Goal: Transaction & Acquisition: Purchase product/service

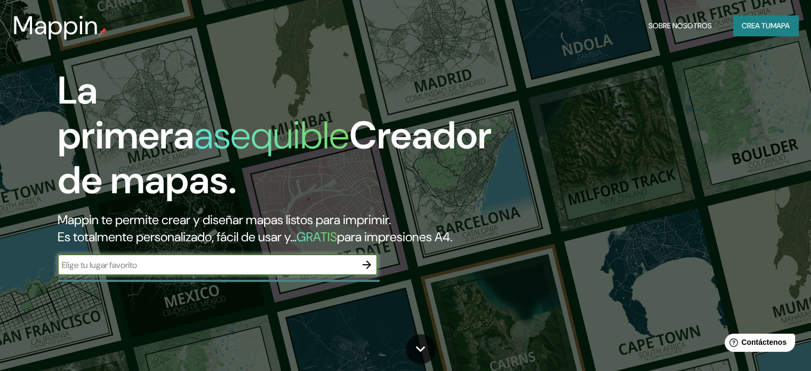
click at [128, 277] on div "​" at bounding box center [218, 265] width 320 height 23
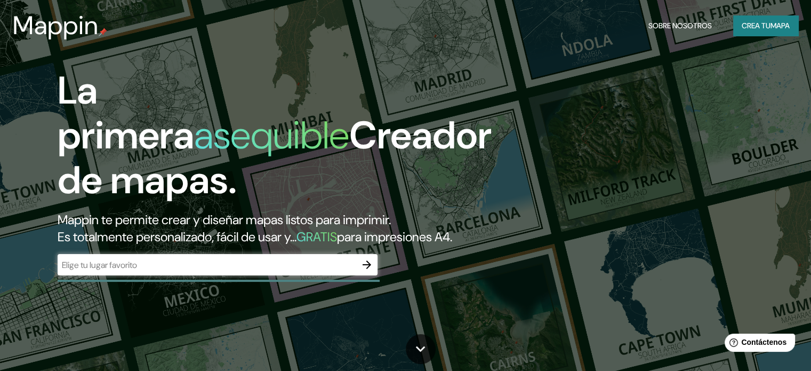
click at [129, 271] on input "text" at bounding box center [207, 265] width 299 height 12
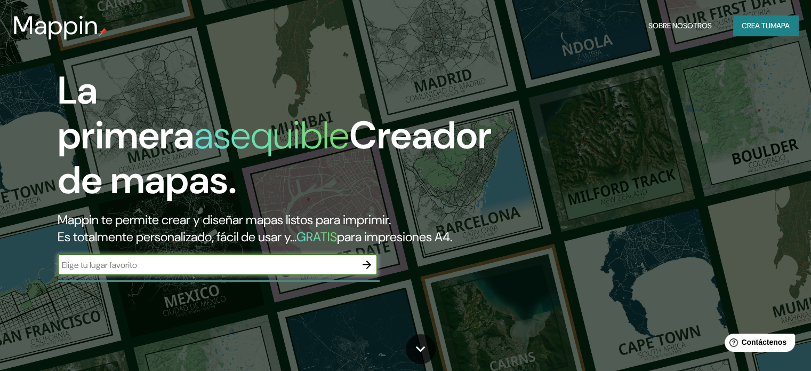
type input "Armenia quindio"
click at [370, 271] on icon "button" at bounding box center [366, 264] width 13 height 13
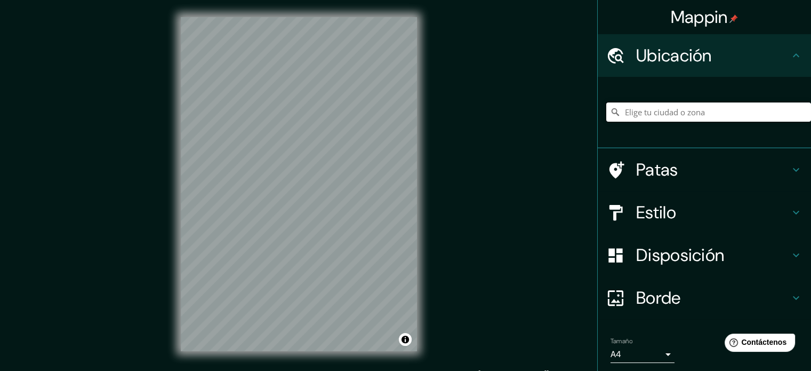
click at [695, 115] on input "Elige tu ciudad o zona" at bounding box center [708, 111] width 205 height 19
click at [790, 206] on icon at bounding box center [796, 212] width 13 height 13
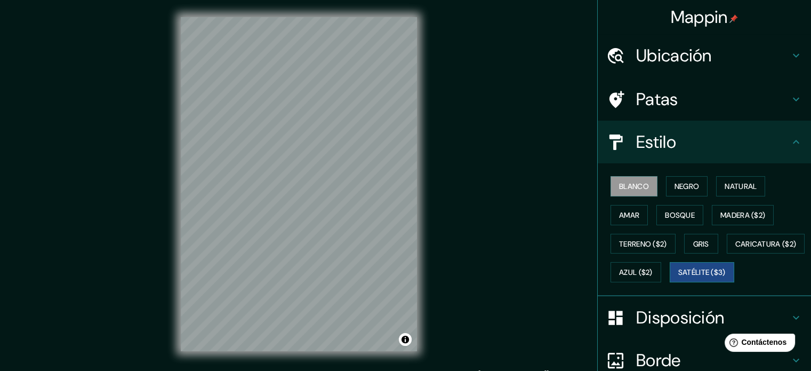
click at [678, 279] on font "Satélite ($3)" at bounding box center [701, 272] width 47 height 14
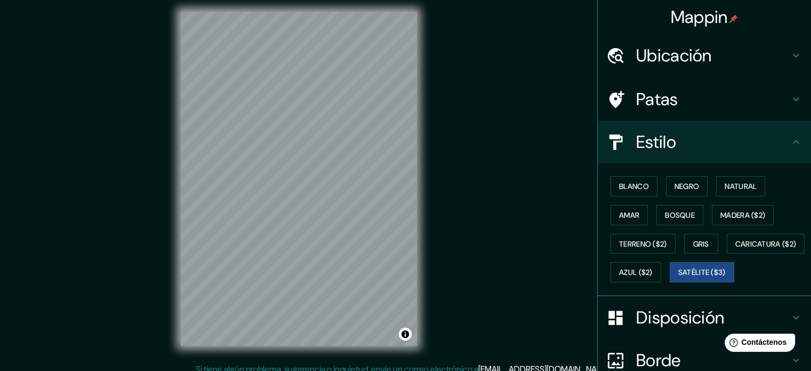
scroll to position [14, 0]
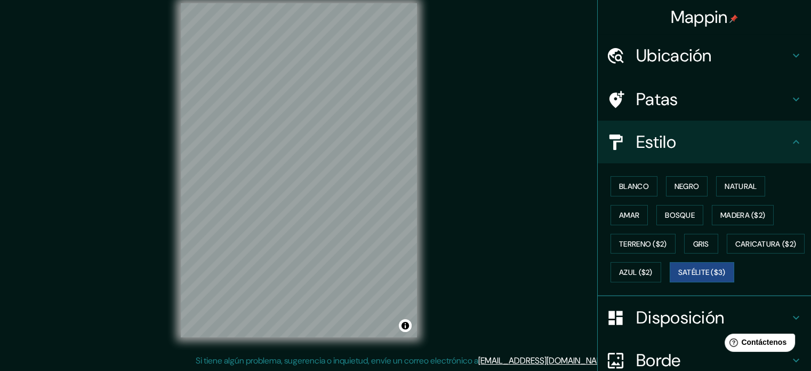
click at [738, 52] on h4 "Ubicación" at bounding box center [713, 55] width 154 height 21
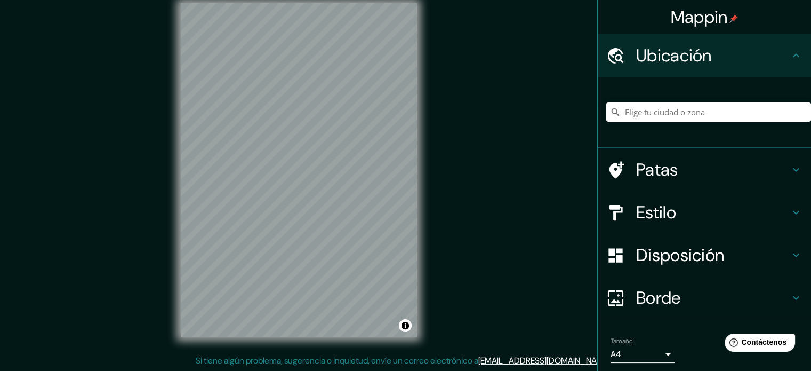
click at [676, 118] on input "Elige tu ciudad o zona" at bounding box center [708, 111] width 205 height 19
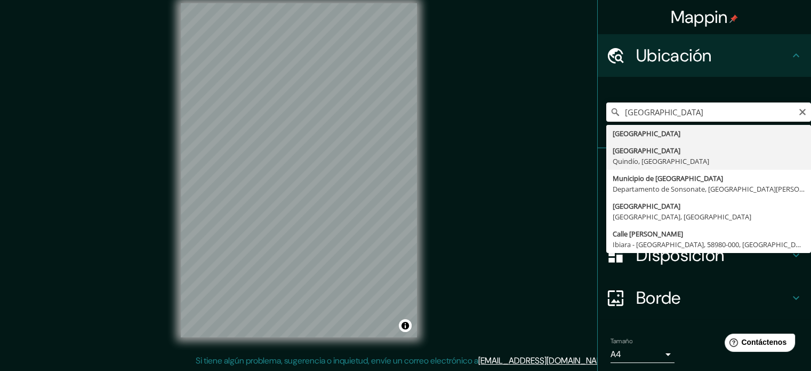
type input "[GEOGRAPHIC_DATA], [GEOGRAPHIC_DATA], [GEOGRAPHIC_DATA]"
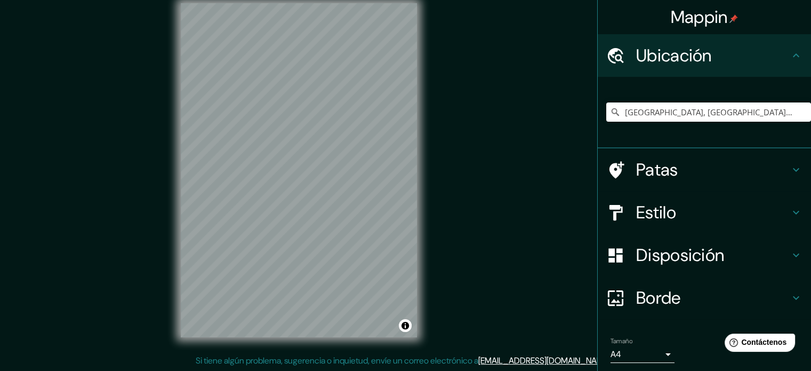
click at [790, 212] on icon at bounding box center [796, 212] width 13 height 13
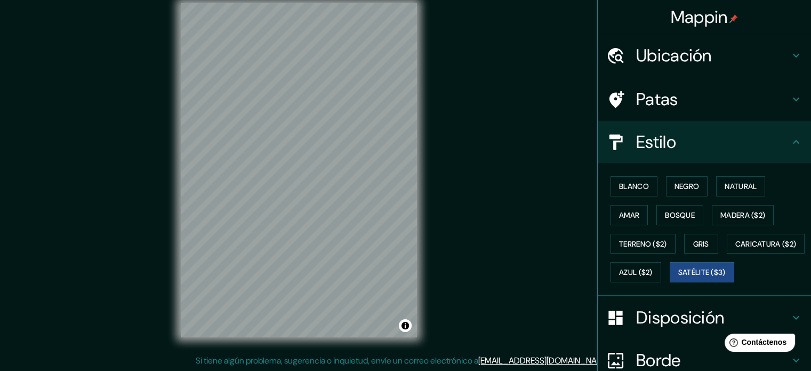
click at [793, 99] on icon at bounding box center [796, 100] width 6 height 4
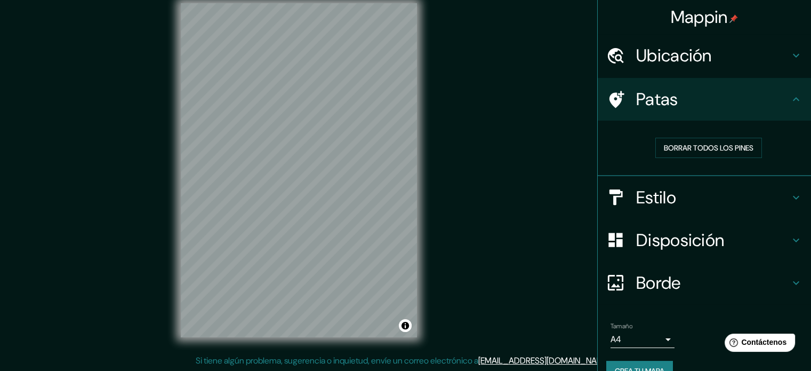
click at [610, 99] on icon at bounding box center [617, 99] width 15 height 17
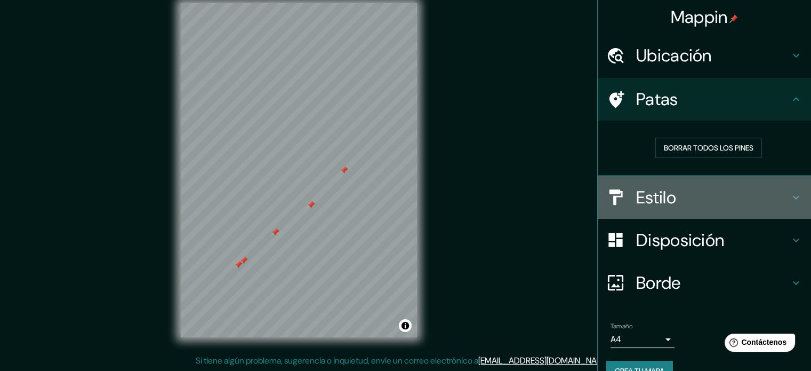
click at [744, 190] on h4 "Estilo" at bounding box center [713, 197] width 154 height 21
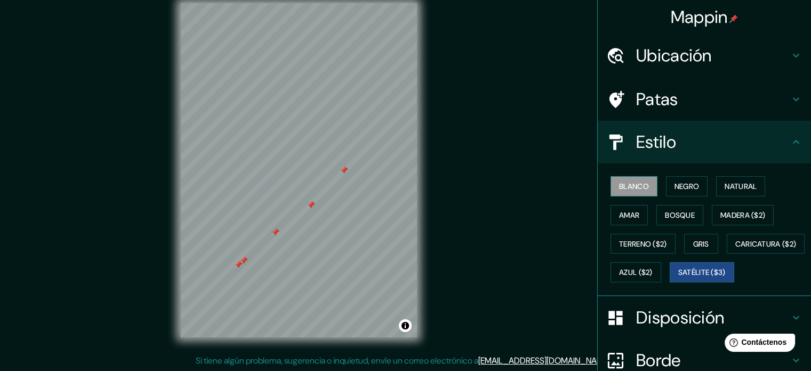
click at [635, 189] on font "Blanco" at bounding box center [634, 186] width 30 height 10
click at [679, 189] on font "Negro" at bounding box center [687, 186] width 25 height 10
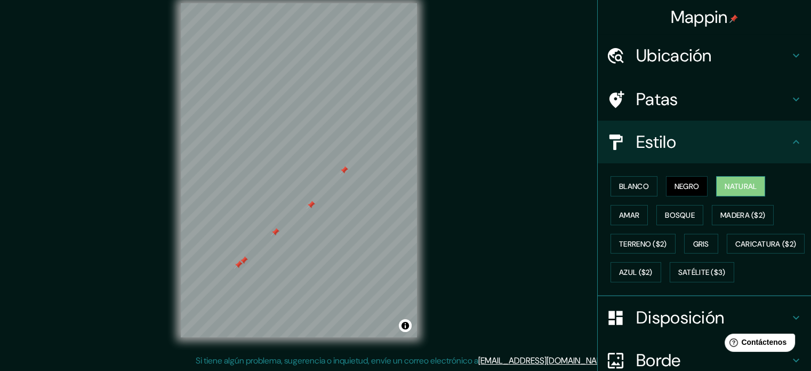
click at [730, 186] on font "Natural" at bounding box center [741, 186] width 32 height 10
click at [735, 249] on font "Caricatura ($2)" at bounding box center [765, 244] width 61 height 10
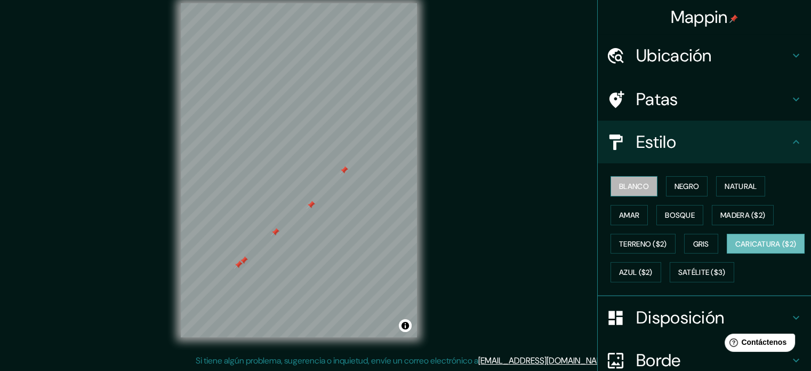
click at [632, 187] on font "Blanco" at bounding box center [634, 186] width 30 height 10
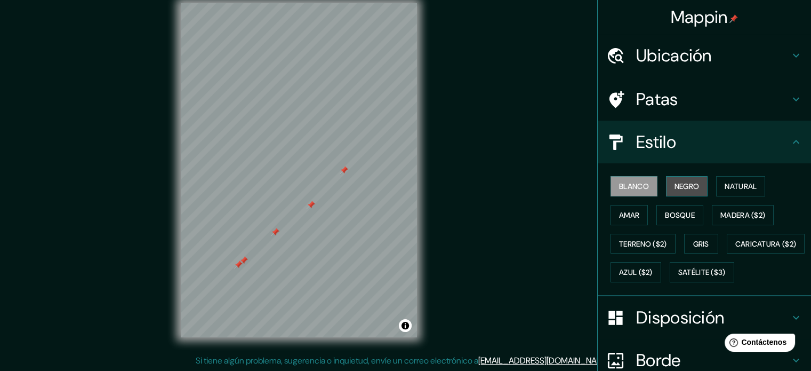
click at [675, 187] on font "Negro" at bounding box center [687, 186] width 25 height 10
click at [698, 92] on h4 "Patas" at bounding box center [713, 99] width 154 height 21
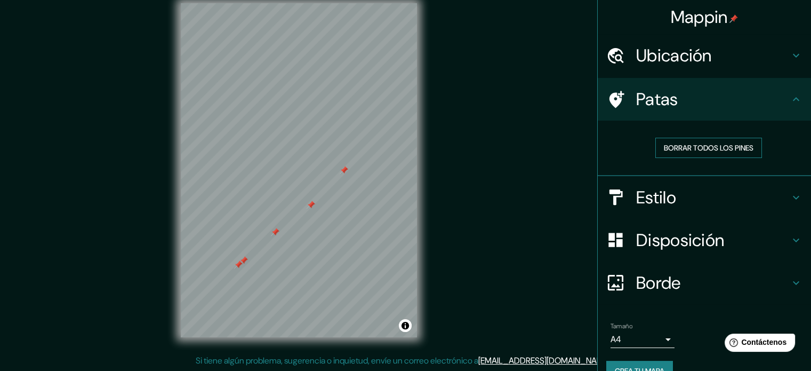
click at [693, 147] on font "Borrar todos los pines" at bounding box center [709, 148] width 90 height 10
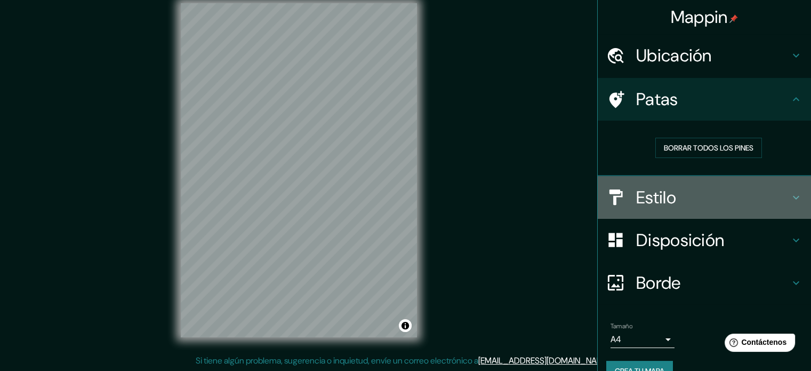
click at [780, 188] on h4 "Estilo" at bounding box center [713, 197] width 154 height 21
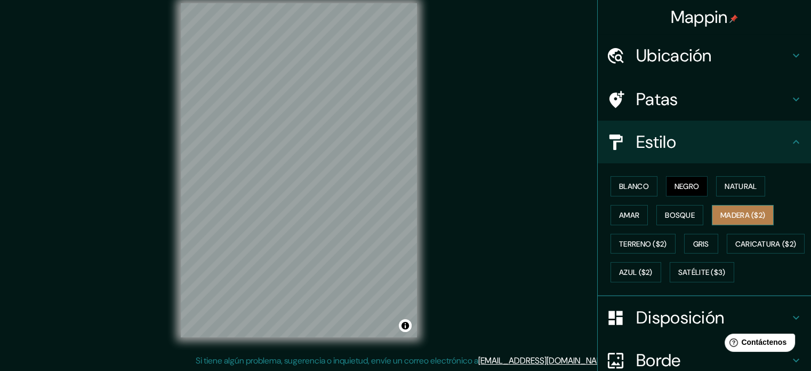
click at [725, 218] on font "Madera ($2)" at bounding box center [742, 215] width 45 height 10
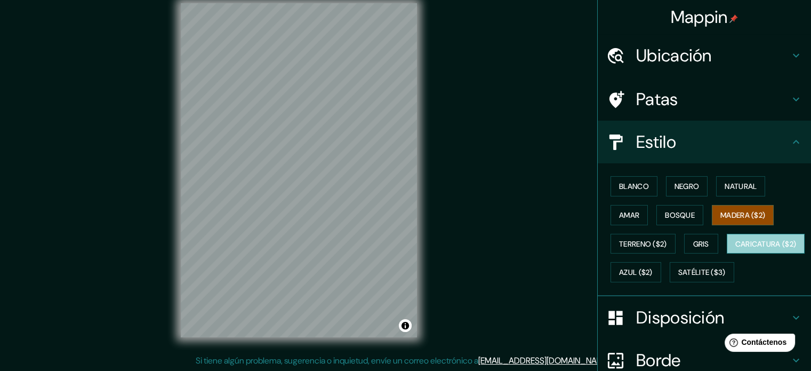
click at [735, 249] on font "Caricatura ($2)" at bounding box center [765, 244] width 61 height 10
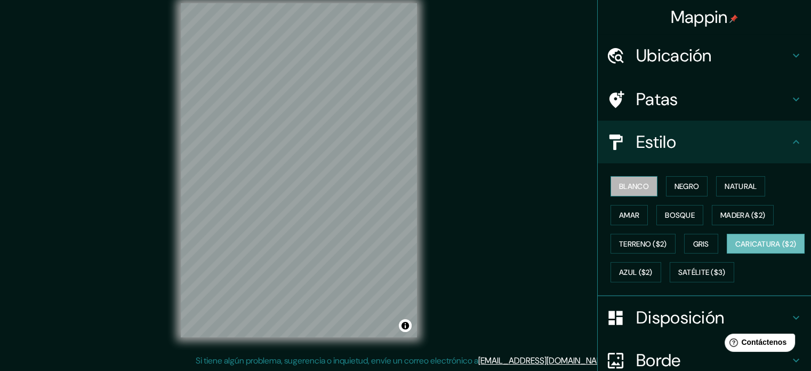
drag, startPoint x: 631, startPoint y: 189, endPoint x: 580, endPoint y: 188, distance: 51.2
click at [631, 188] on font "Blanco" at bounding box center [634, 186] width 30 height 10
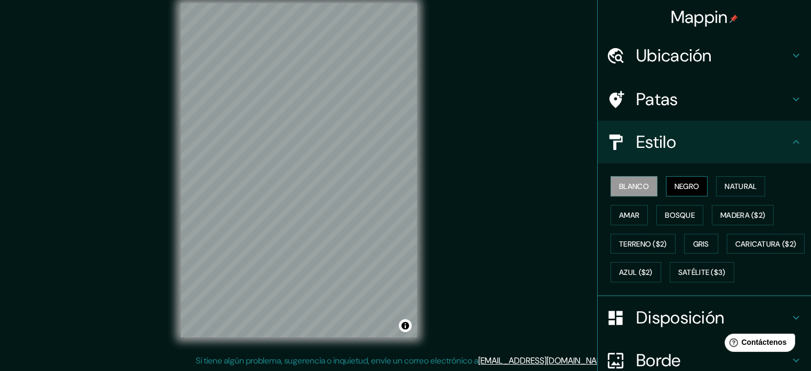
click at [675, 182] on font "Negro" at bounding box center [687, 186] width 25 height 10
click at [697, 245] on font "Gris" at bounding box center [701, 244] width 16 height 10
